Goal: Information Seeking & Learning: Learn about a topic

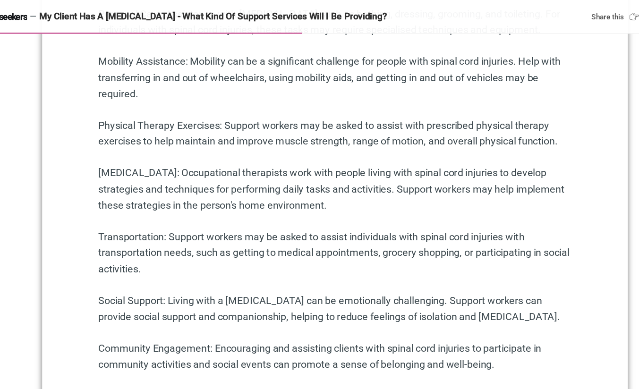
scroll to position [647, 0]
click at [268, 140] on p "[MEDICAL_DATA]: Occupational therapists work with people living with spinal cor…" at bounding box center [319, 159] width 396 height 41
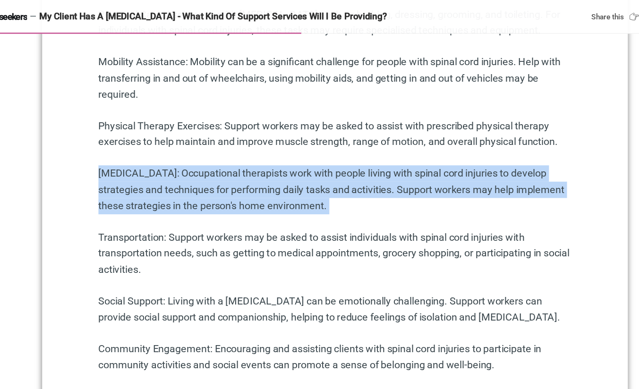
click at [268, 140] on p "[MEDICAL_DATA]: Occupational therapists work with people living with spinal cor…" at bounding box center [319, 159] width 396 height 41
click at [242, 148] on p "[MEDICAL_DATA]: Occupational therapists work with people living with spinal cor…" at bounding box center [319, 159] width 396 height 41
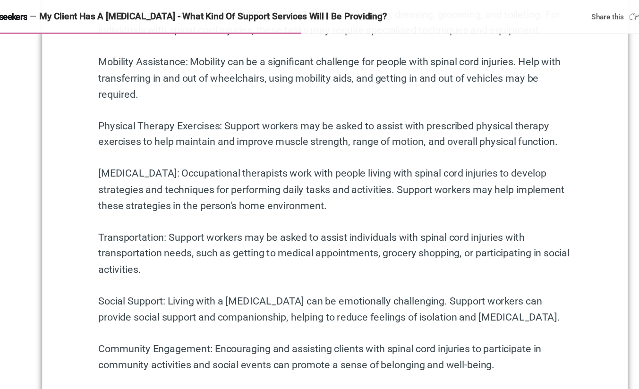
click at [249, 143] on p "[MEDICAL_DATA]: Occupational therapists work with people living with spinal cor…" at bounding box center [319, 159] width 396 height 41
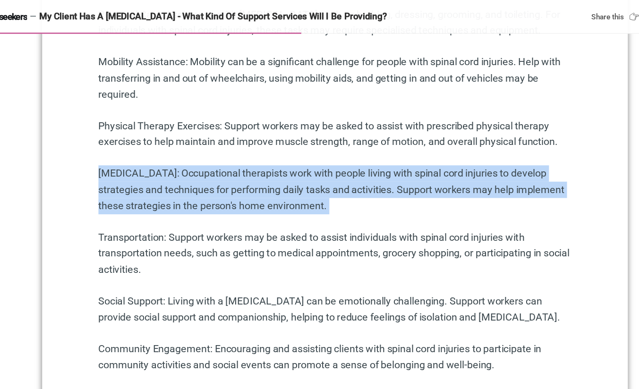
click at [249, 143] on p "[MEDICAL_DATA]: Occupational therapists work with people living with spinal cor…" at bounding box center [319, 159] width 396 height 41
click at [232, 146] on p "[MEDICAL_DATA]: Occupational therapists work with people living with spinal cor…" at bounding box center [319, 159] width 396 height 41
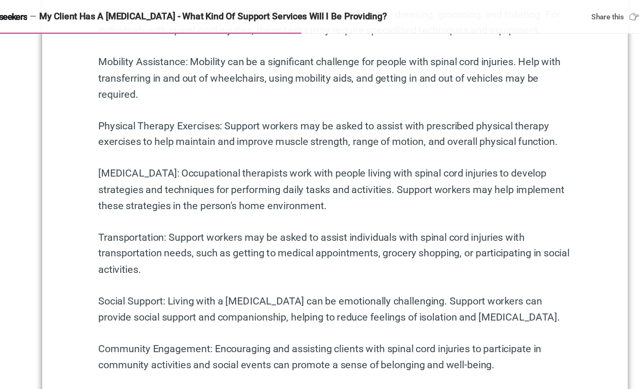
click at [269, 147] on p "[MEDICAL_DATA]: Occupational therapists work with people living with spinal cor…" at bounding box center [319, 159] width 396 height 41
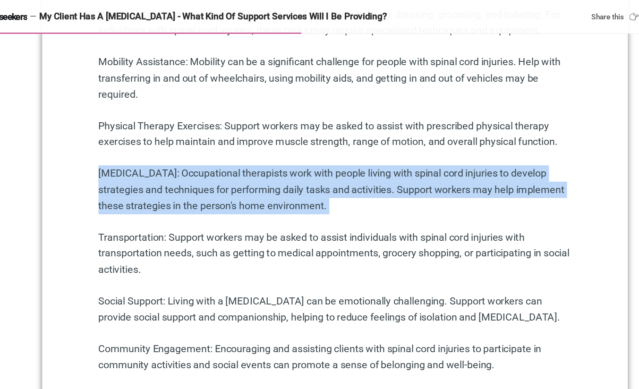
click at [269, 147] on p "[MEDICAL_DATA]: Occupational therapists work with people living with spinal cor…" at bounding box center [319, 159] width 396 height 41
click at [254, 147] on p "[MEDICAL_DATA]: Occupational therapists work with people living with spinal cor…" at bounding box center [319, 159] width 396 height 41
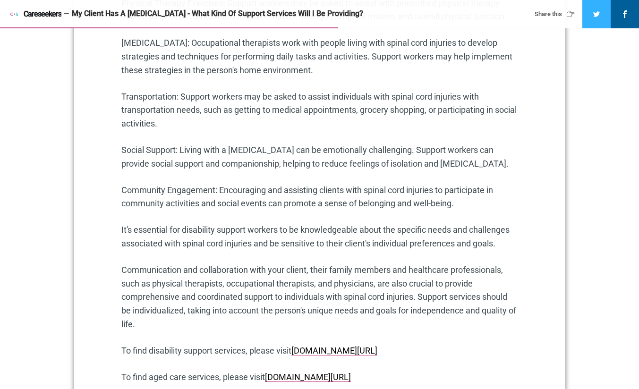
scroll to position [749, 0]
